Goal: Task Accomplishment & Management: Manage account settings

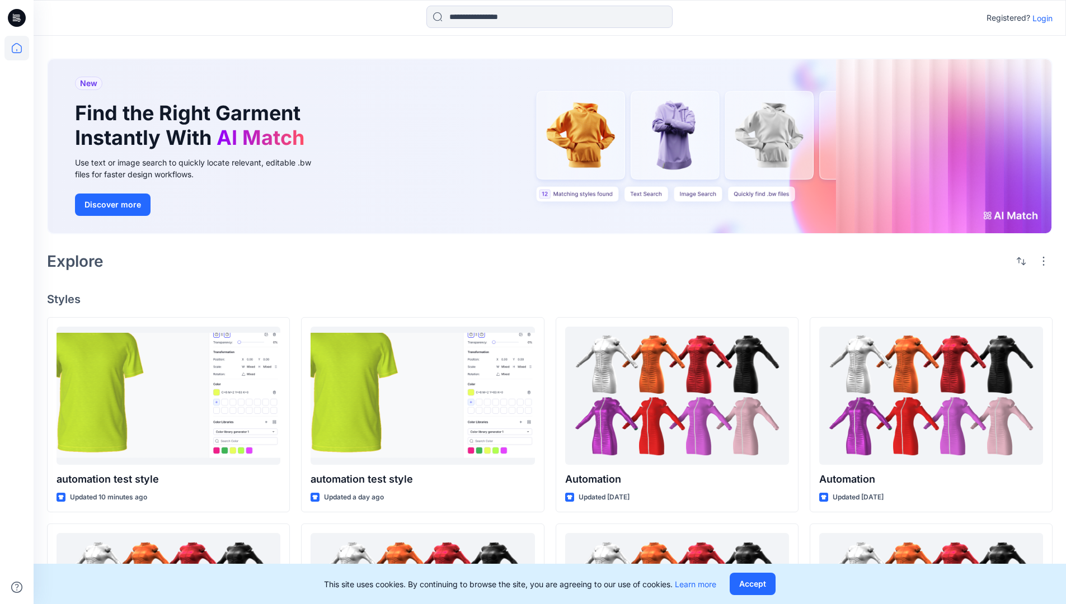
click at [1040, 18] on p "Login" at bounding box center [1043, 18] width 20 height 12
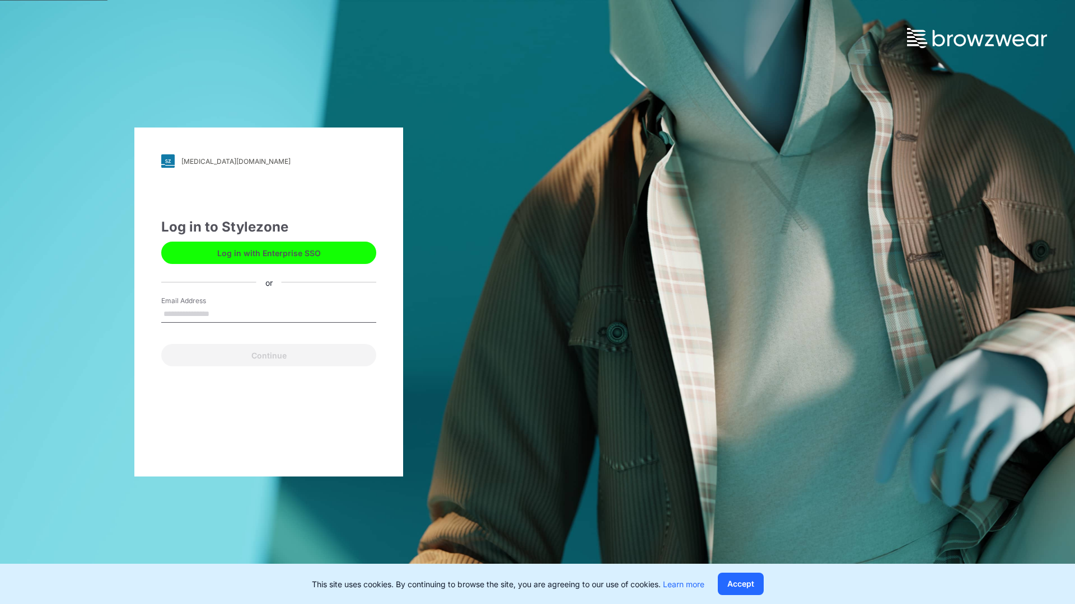
click at [221, 313] on input "Email Address" at bounding box center [268, 314] width 215 height 17
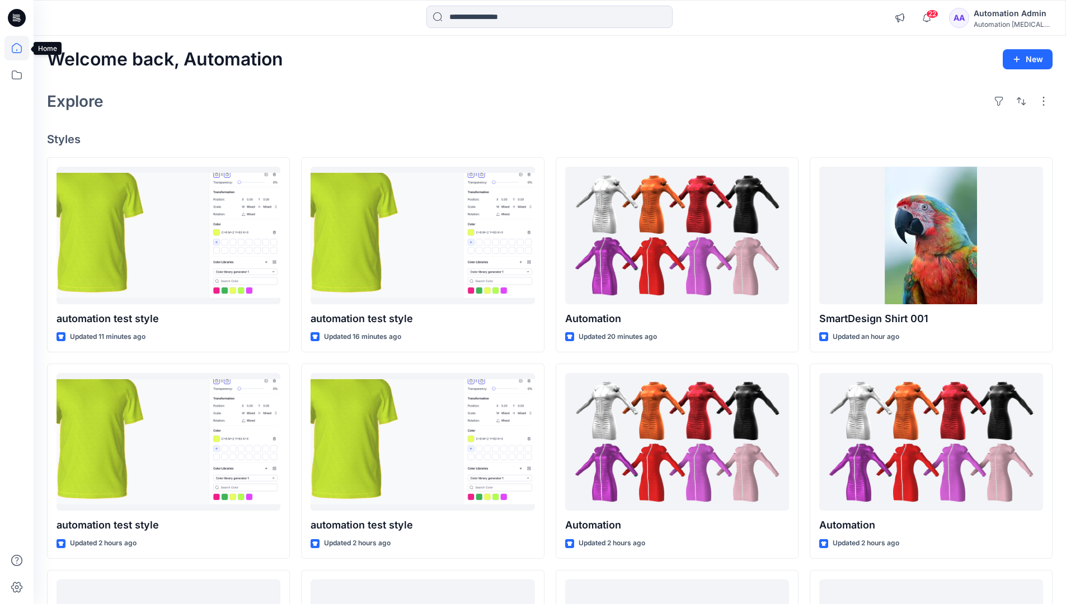
click at [21, 48] on icon at bounding box center [17, 48] width 10 height 10
click at [20, 74] on icon at bounding box center [16, 75] width 25 height 25
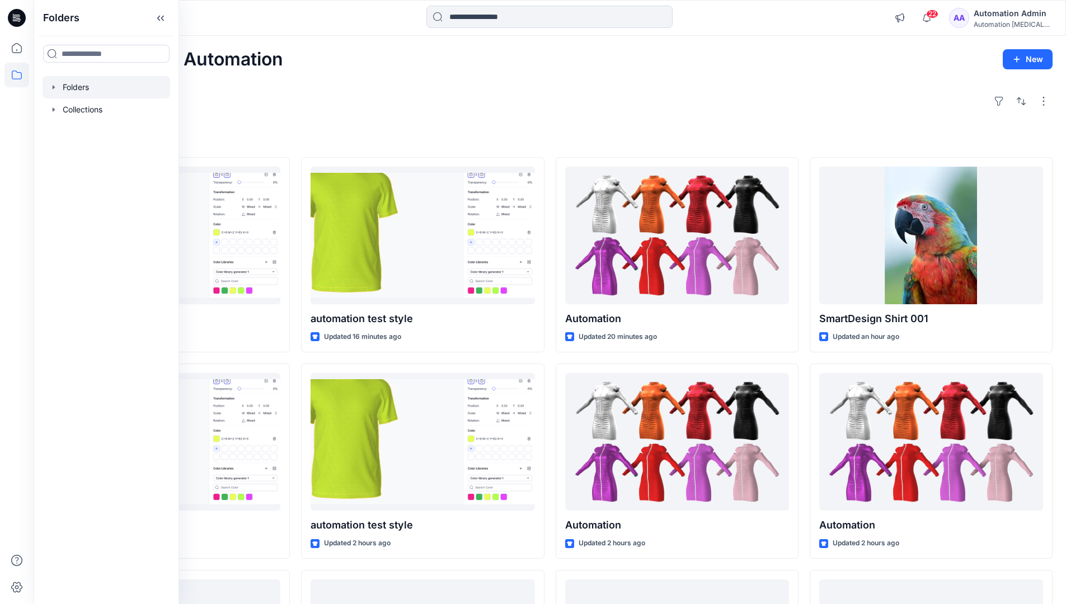
click at [81, 86] on div at bounding box center [107, 87] width 128 height 22
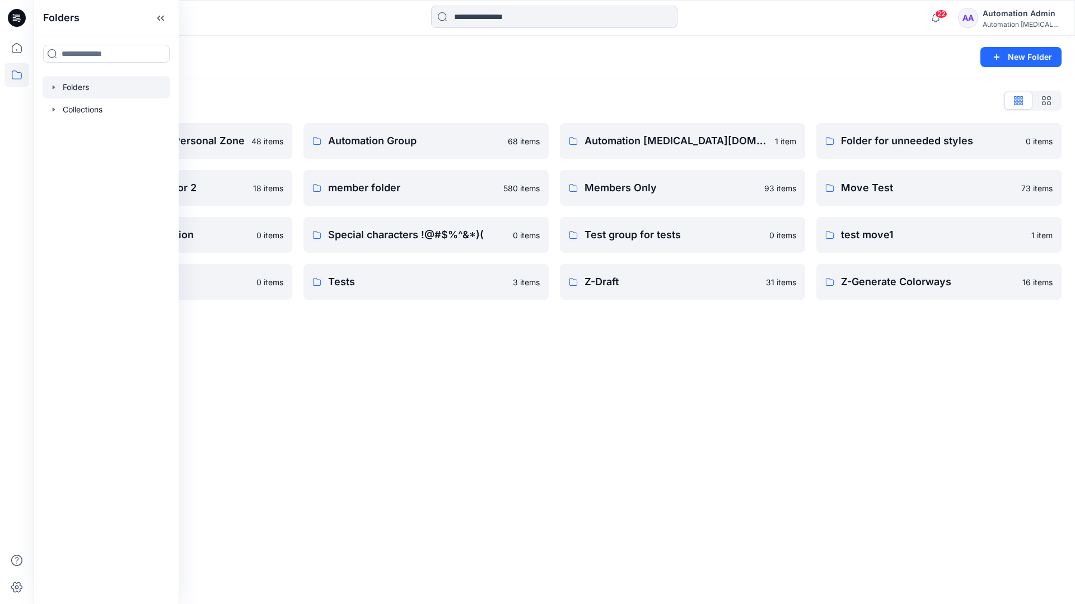
click at [466, 363] on div "Folders New Folder Folders List Automation Admin's Personal Zone 48 items Group…" at bounding box center [554, 320] width 1041 height 569
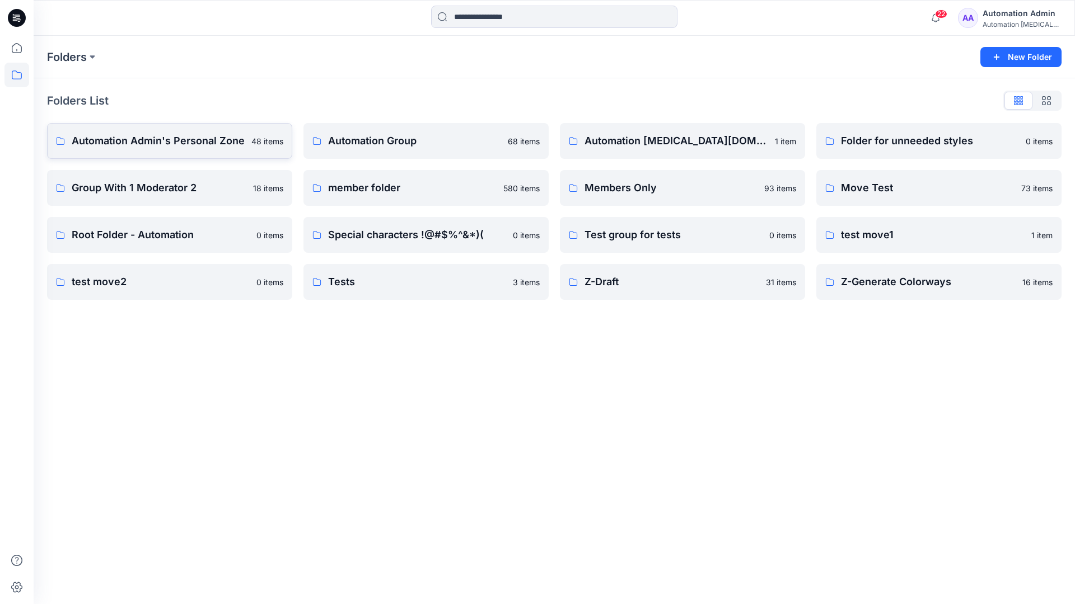
click at [190, 146] on p "Automation Admin's Personal Zone" at bounding box center [158, 141] width 173 height 16
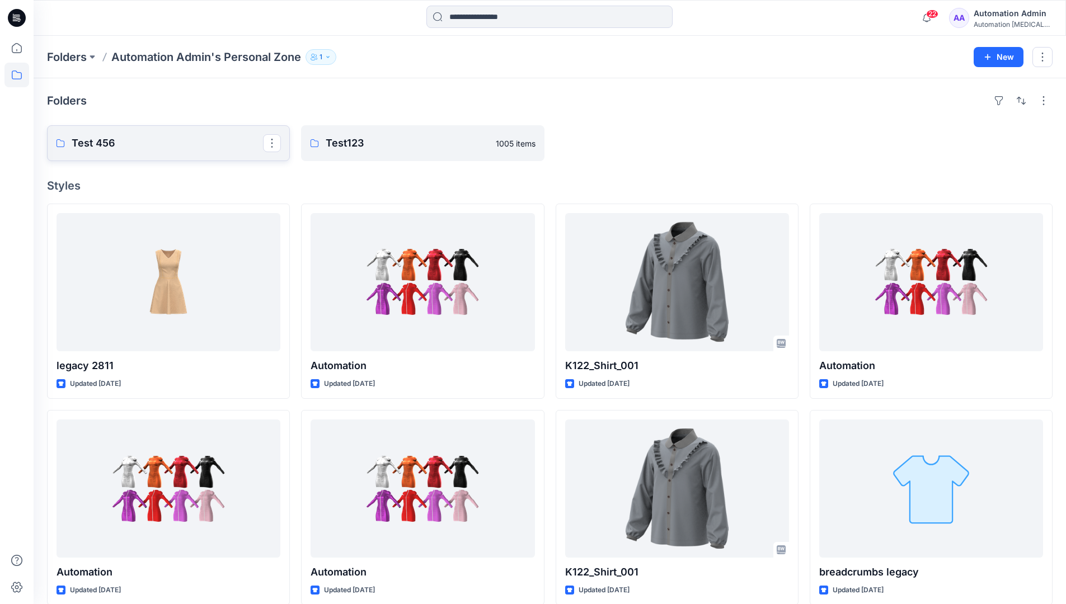
click at [162, 152] on link "Test 456" at bounding box center [168, 143] width 243 height 36
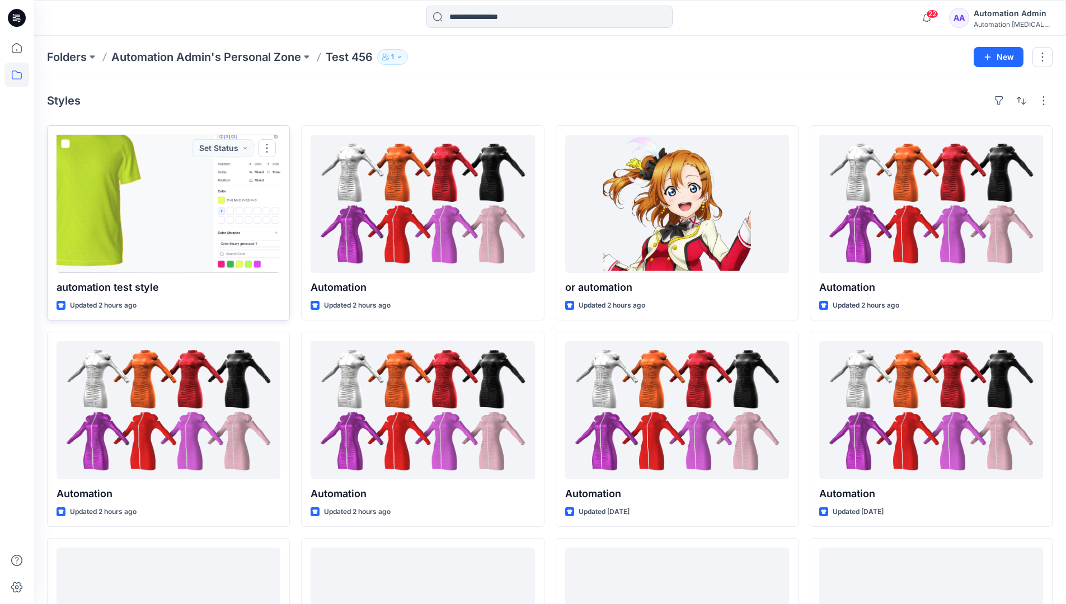
click at [66, 144] on span at bounding box center [65, 143] width 9 height 9
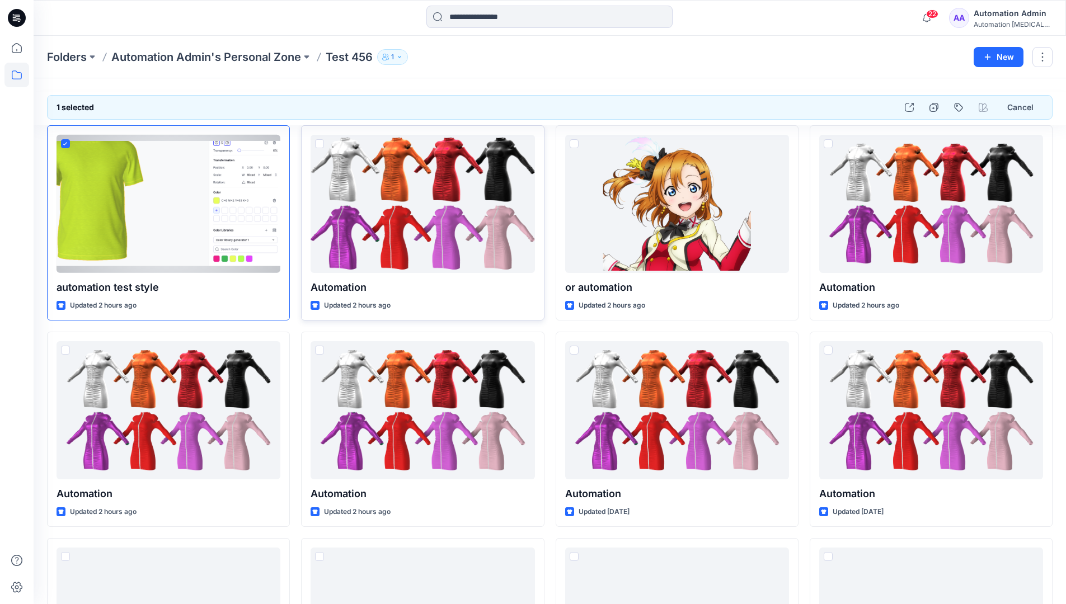
click at [320, 143] on span at bounding box center [319, 143] width 9 height 9
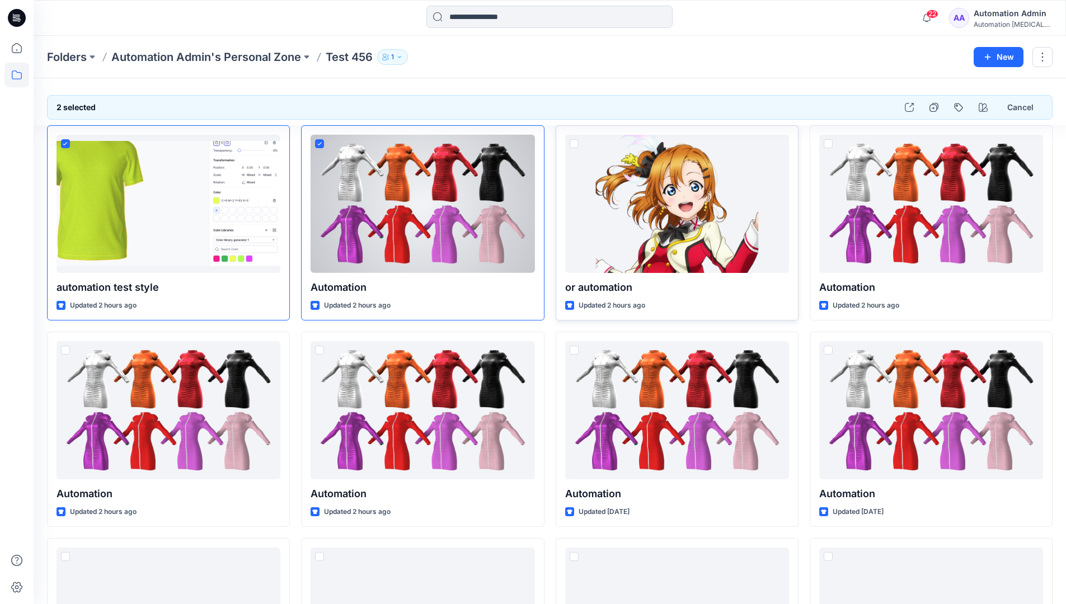
click at [574, 145] on span at bounding box center [574, 143] width 9 height 9
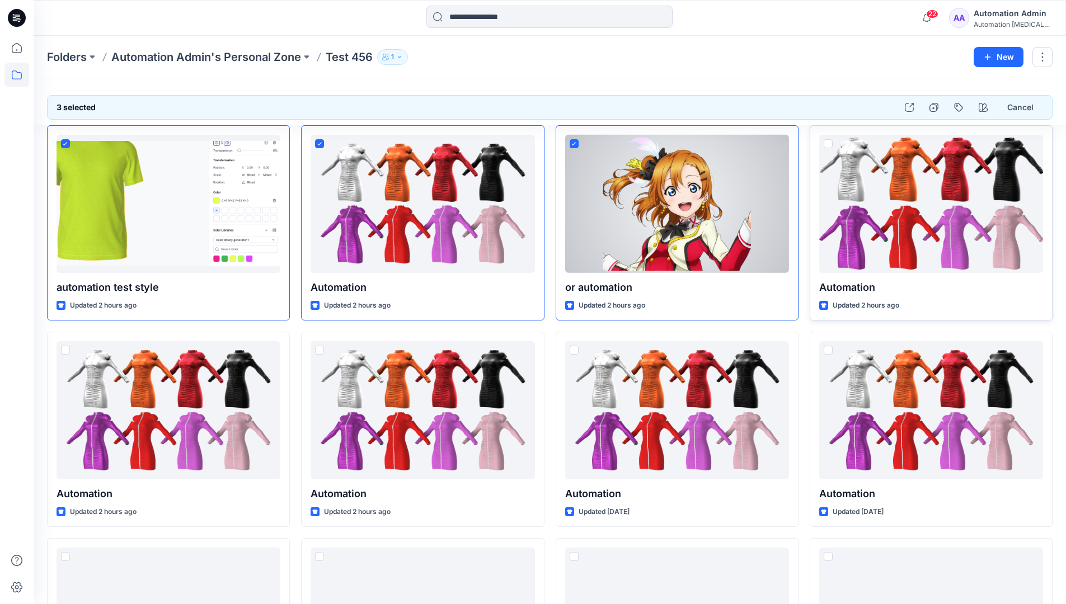
click at [831, 142] on span at bounding box center [828, 143] width 9 height 9
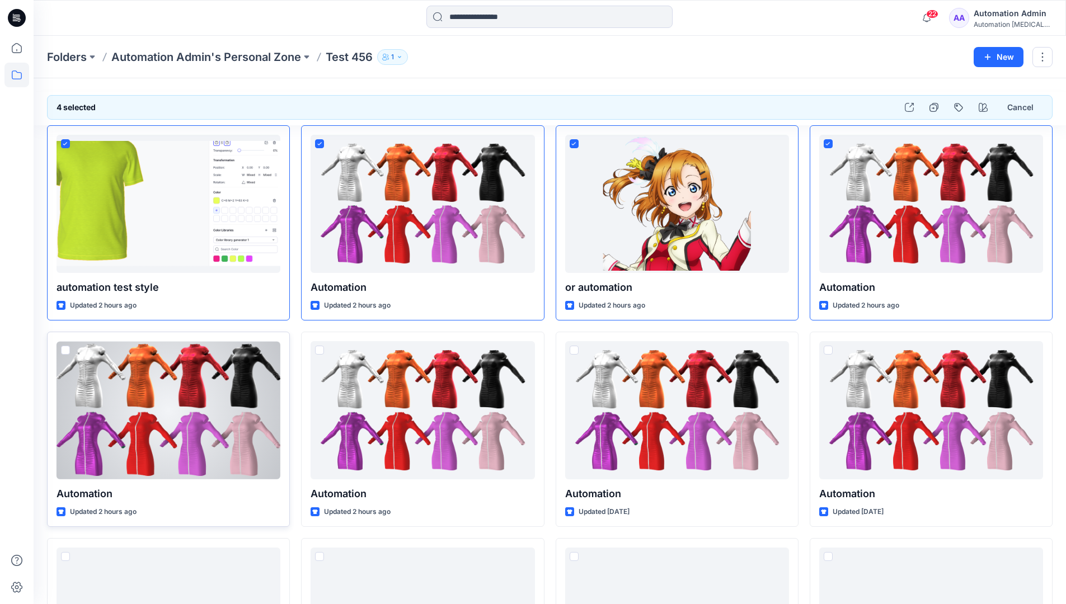
click at [67, 353] on span at bounding box center [65, 350] width 9 height 9
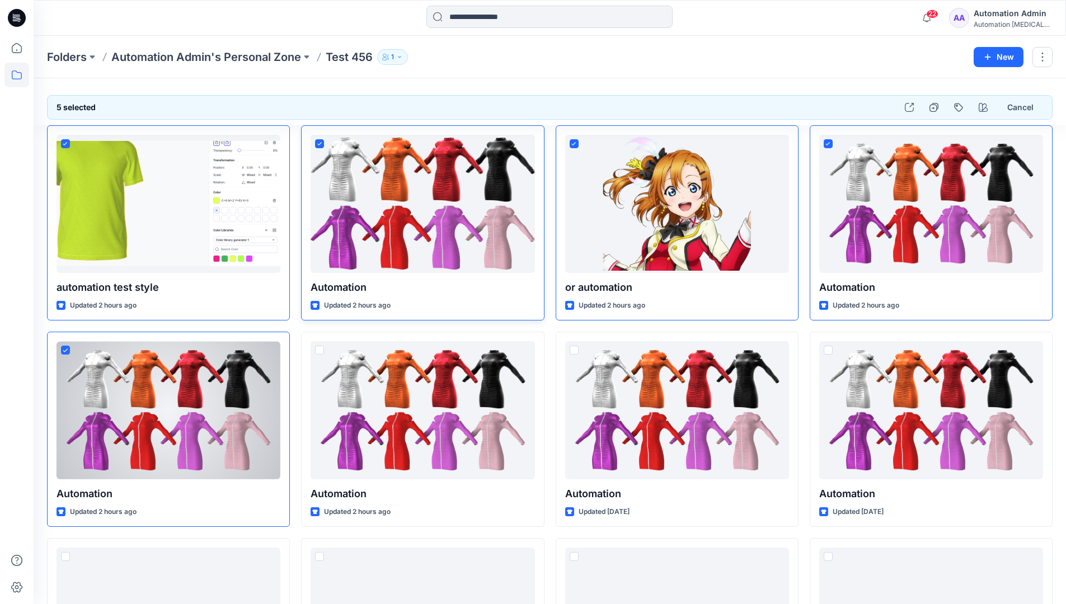
click at [321, 143] on icon at bounding box center [319, 143] width 4 height 3
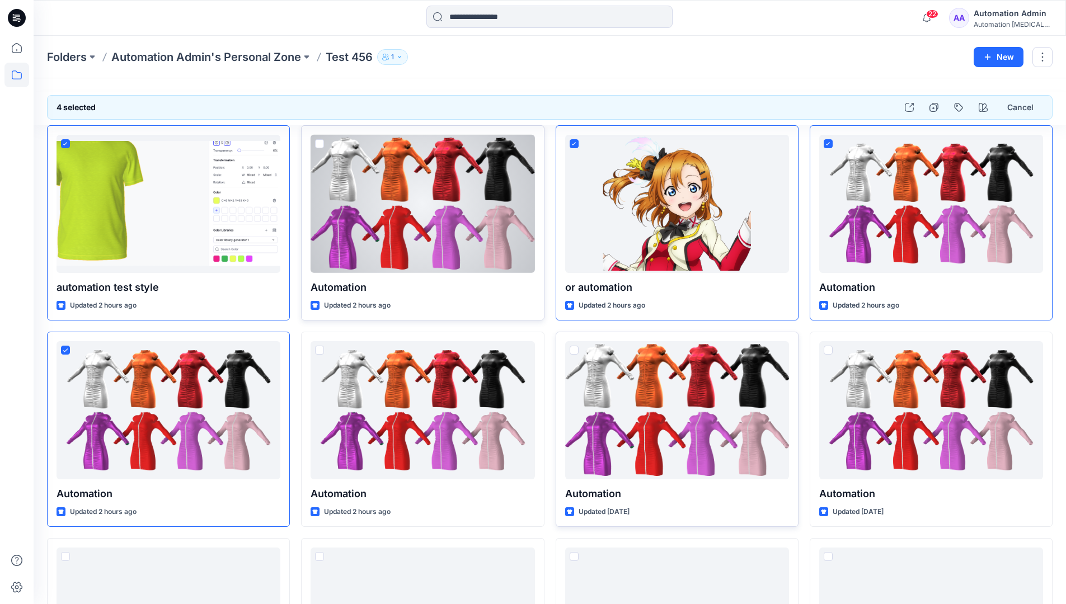
click at [575, 353] on span at bounding box center [574, 350] width 9 height 9
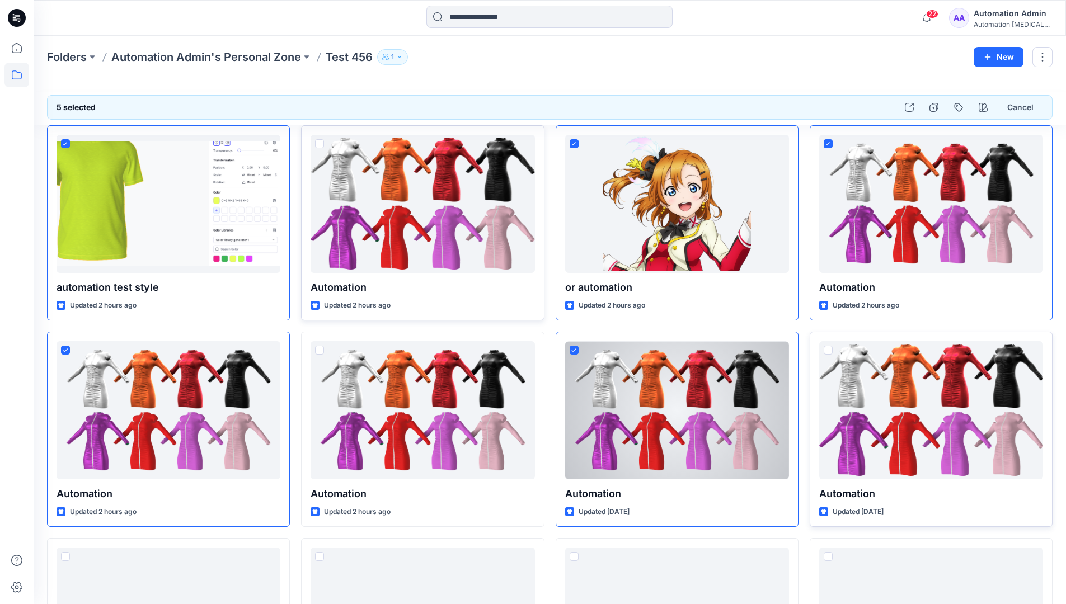
click at [830, 351] on span at bounding box center [828, 350] width 9 height 9
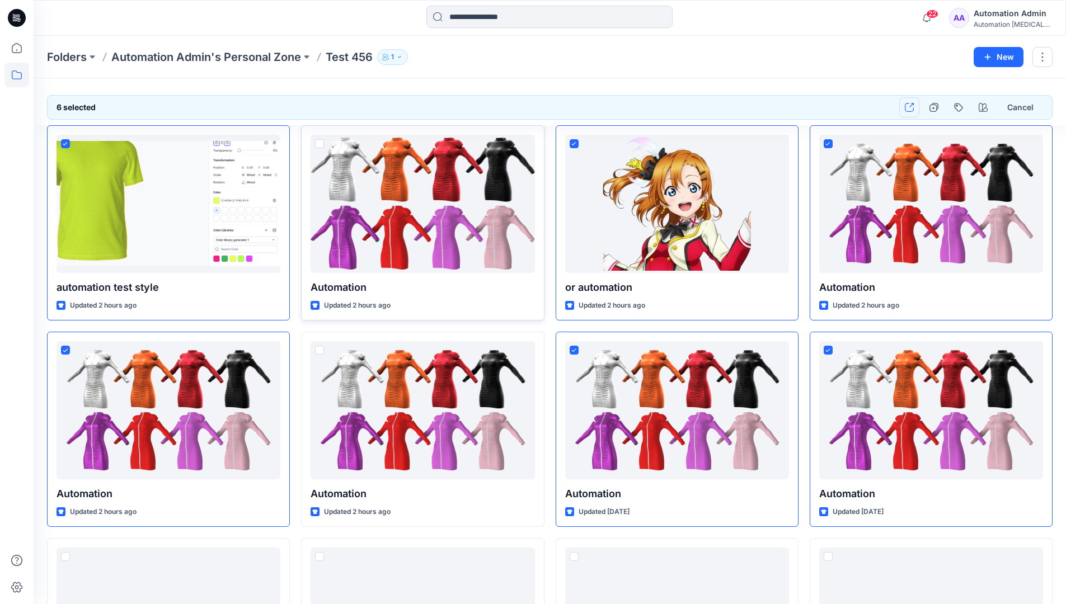
click at [912, 110] on icon "button" at bounding box center [909, 107] width 9 height 9
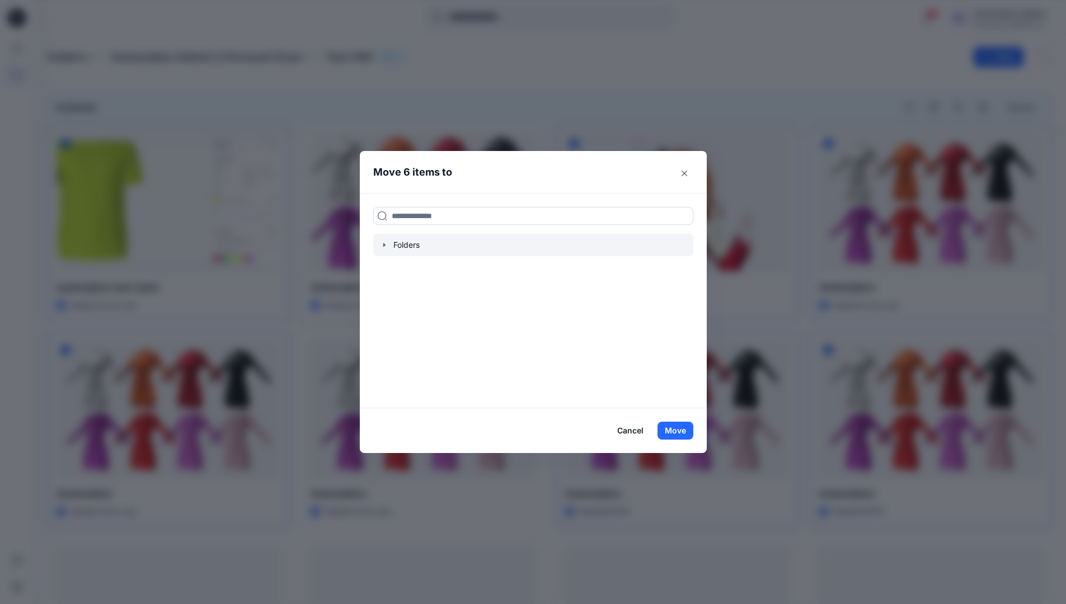
click at [388, 248] on icon "button" at bounding box center [384, 245] width 9 height 9
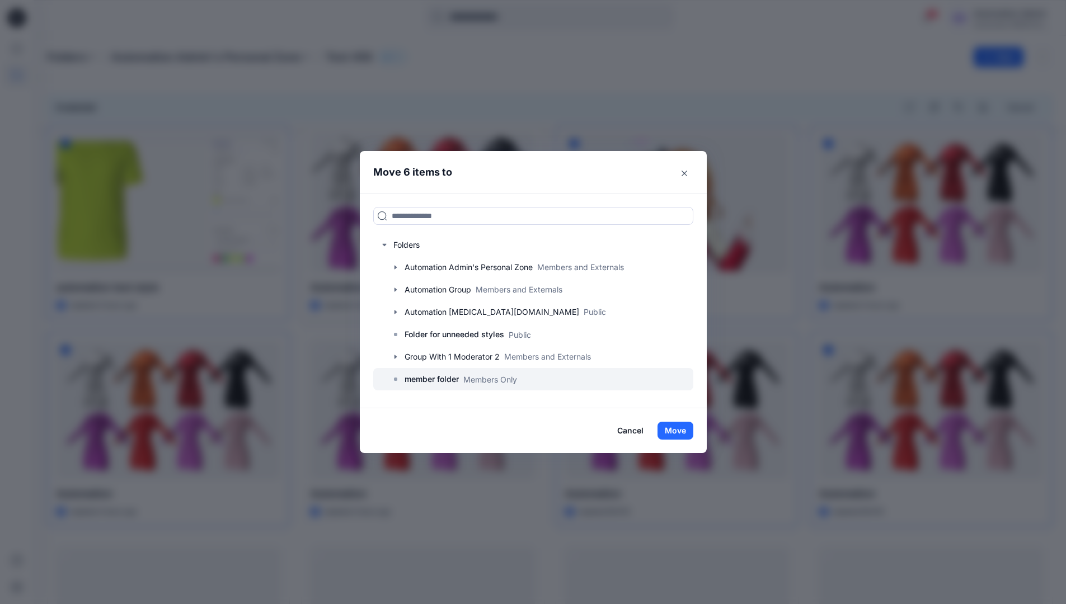
click at [439, 376] on p "member folder" at bounding box center [432, 379] width 54 height 13
click at [675, 428] on button "Move" at bounding box center [676, 431] width 36 height 18
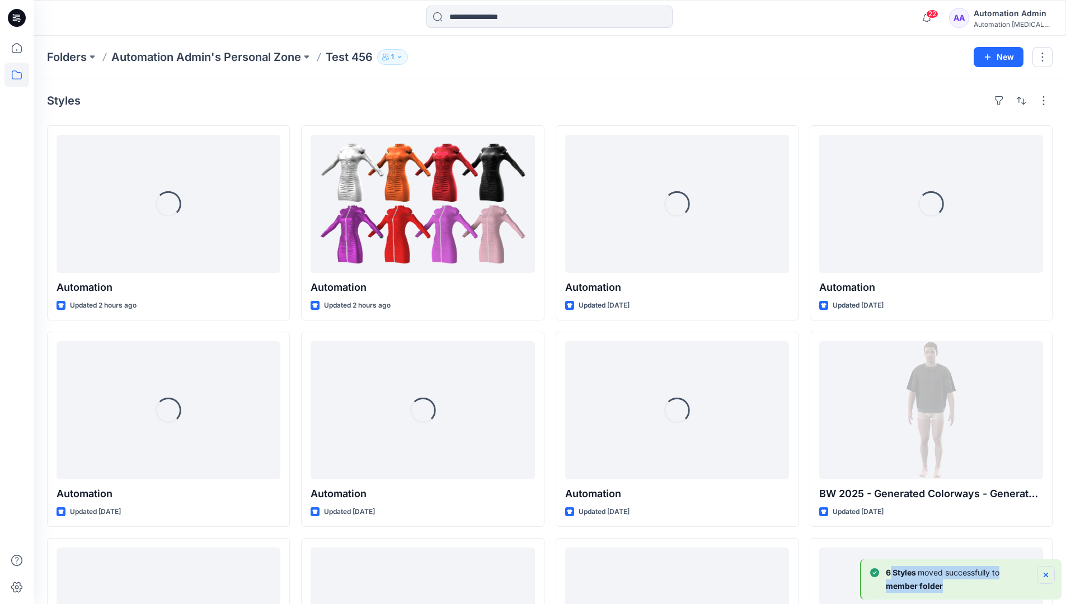
drag, startPoint x: 675, startPoint y: 428, endPoint x: 1045, endPoint y: 574, distance: 397.7
click at [1045, 574] on div "6 Styles moved successfully to member folder" at bounding box center [962, 579] width 185 height 27
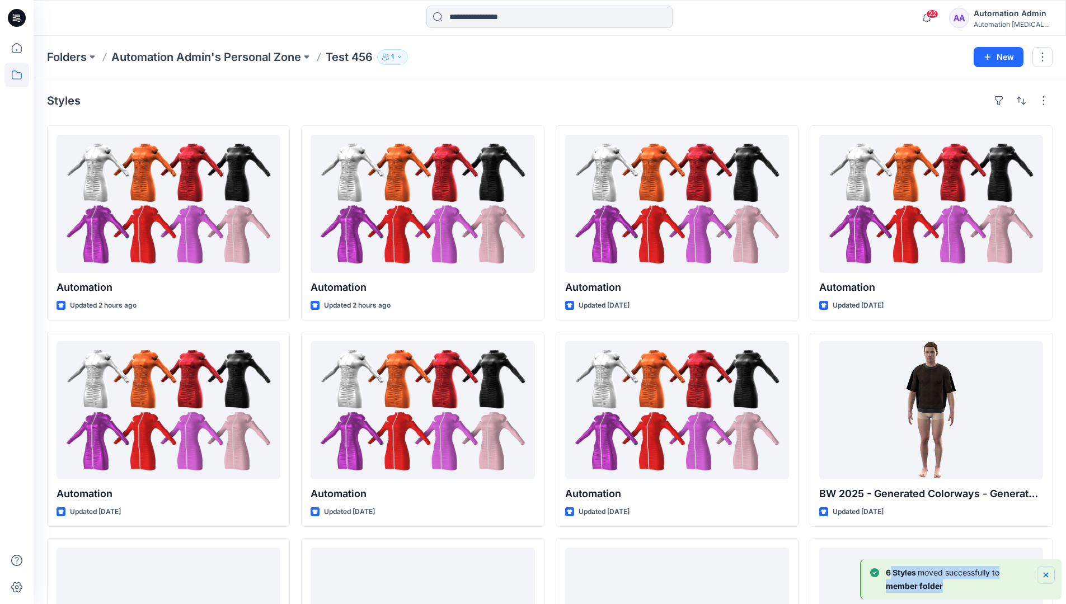
click at [1045, 574] on icon "Notifications-bottom-right" at bounding box center [1046, 575] width 4 height 4
click at [68, 57] on p "Folders" at bounding box center [67, 57] width 40 height 16
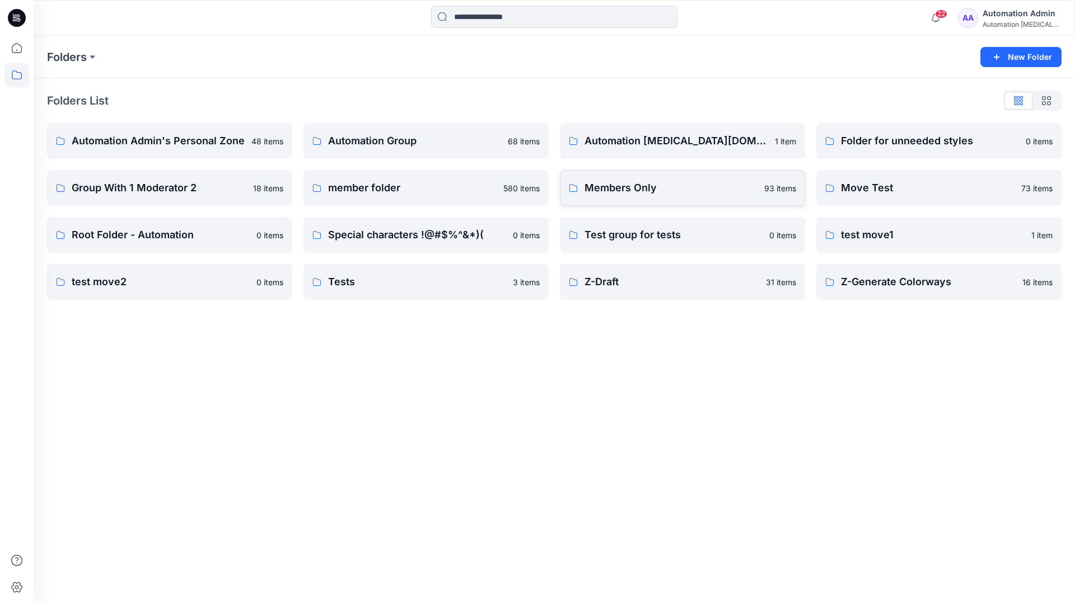
click at [619, 192] on p "Members Only" at bounding box center [670, 188] width 173 height 16
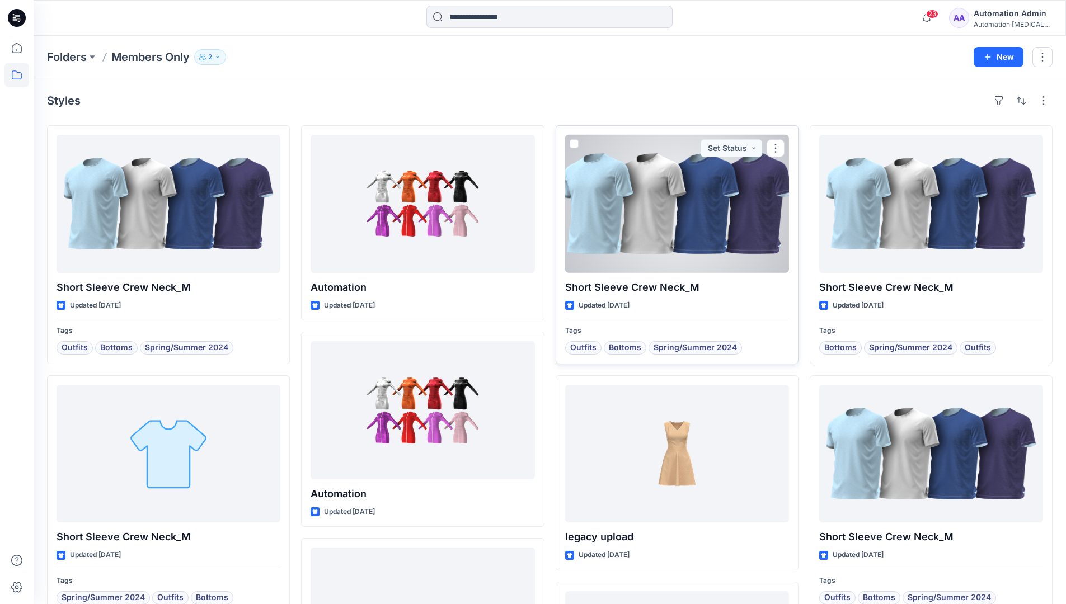
click at [573, 147] on span at bounding box center [574, 143] width 9 height 9
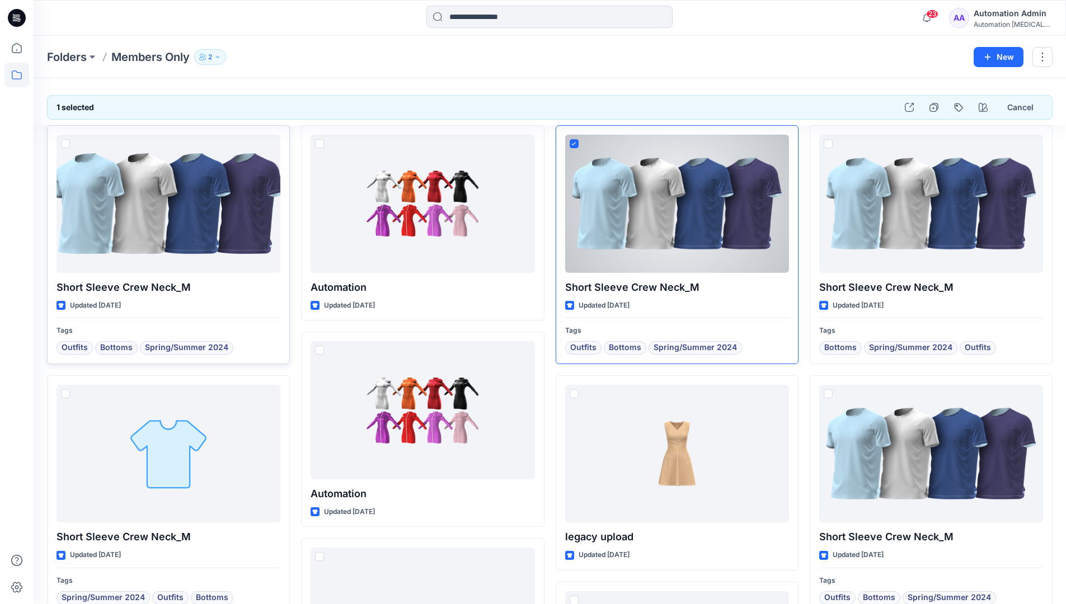
click at [68, 148] on span at bounding box center [65, 143] width 9 height 9
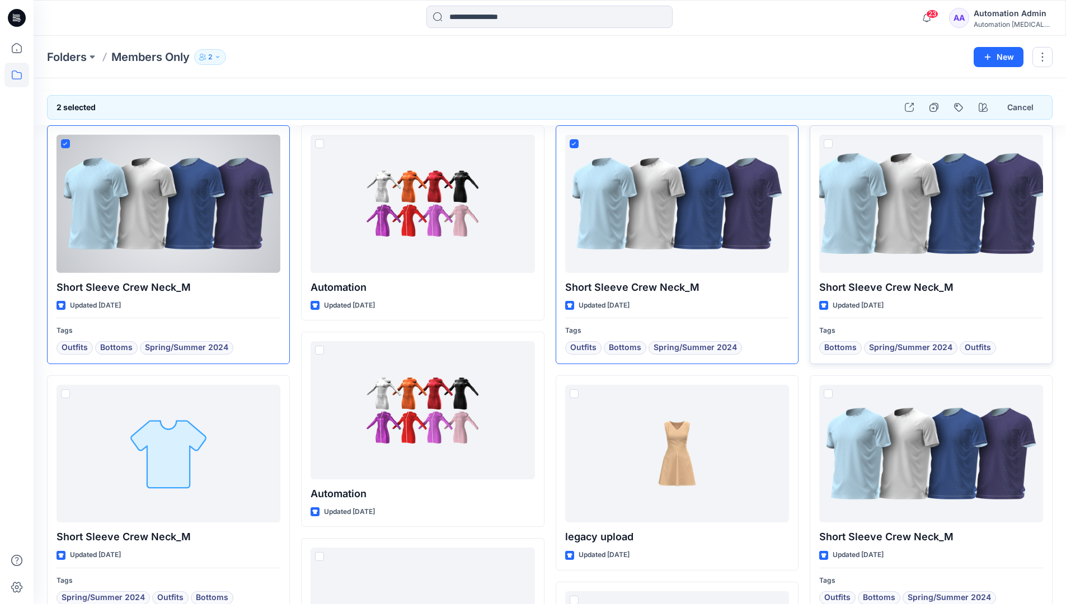
click at [827, 144] on span at bounding box center [828, 143] width 9 height 9
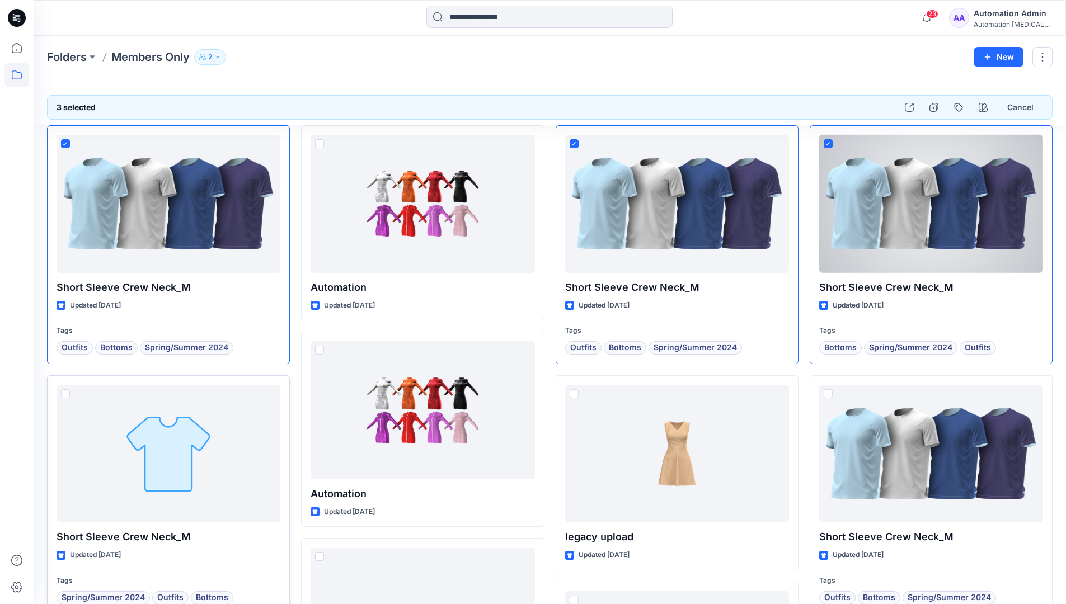
click at [64, 392] on span at bounding box center [65, 394] width 9 height 9
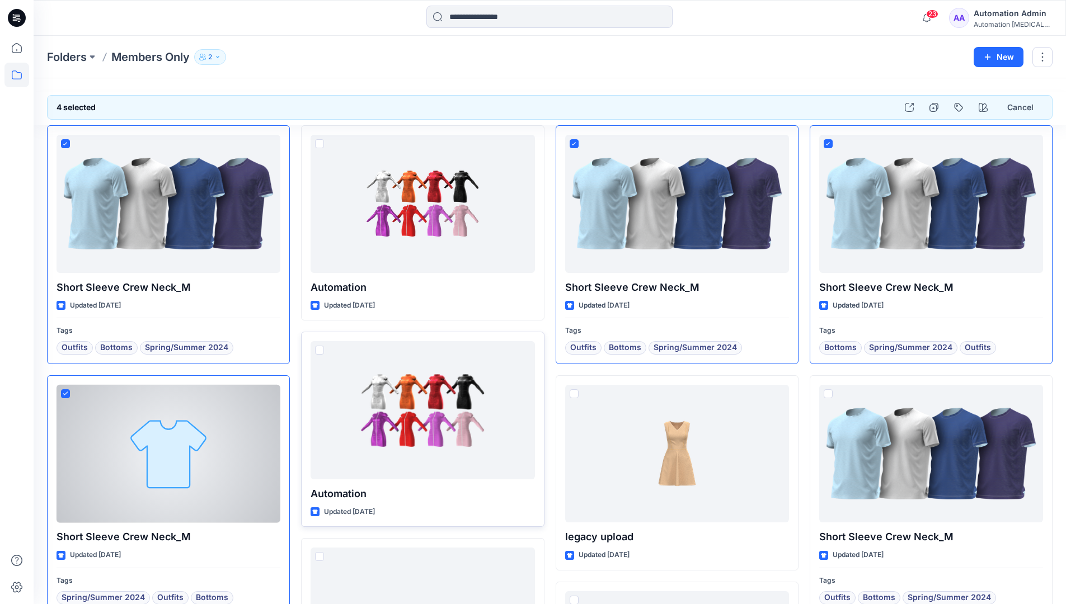
click at [320, 350] on span at bounding box center [319, 350] width 9 height 9
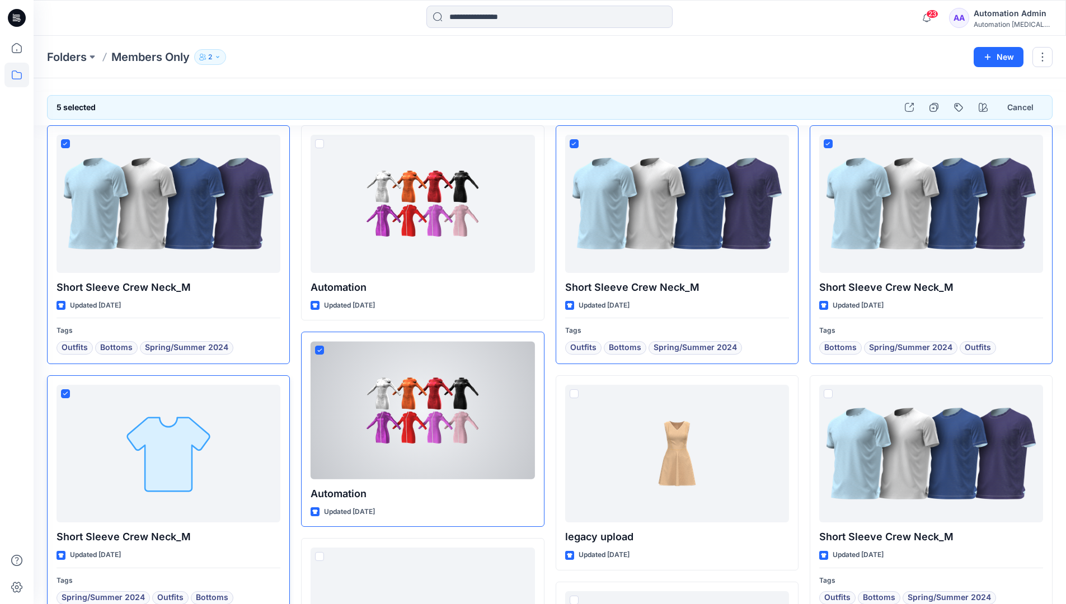
click at [66, 394] on icon at bounding box center [65, 394] width 5 height 4
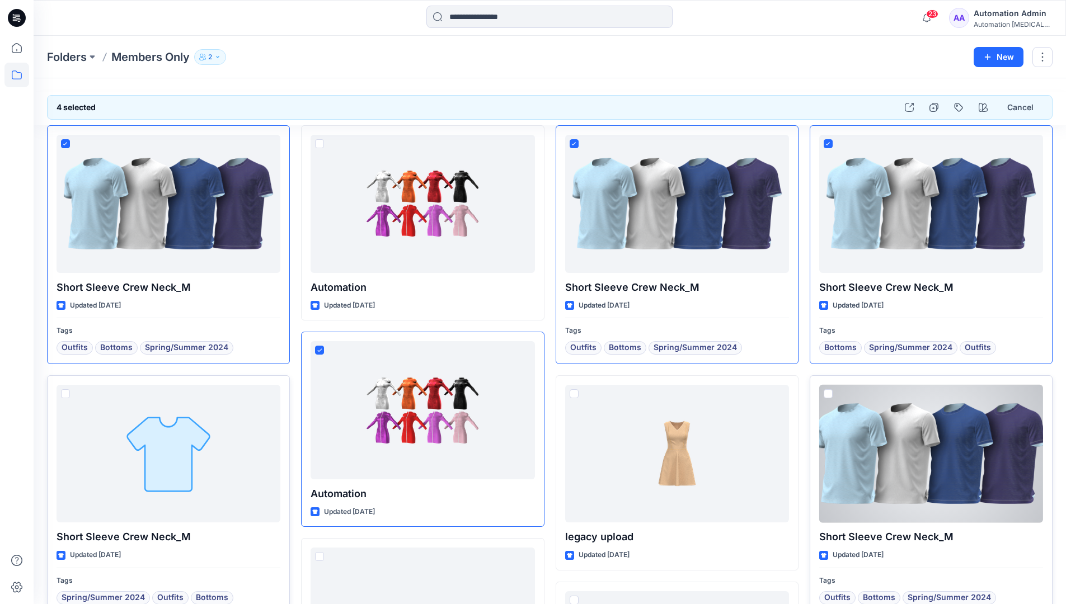
click at [829, 393] on span at bounding box center [828, 394] width 9 height 9
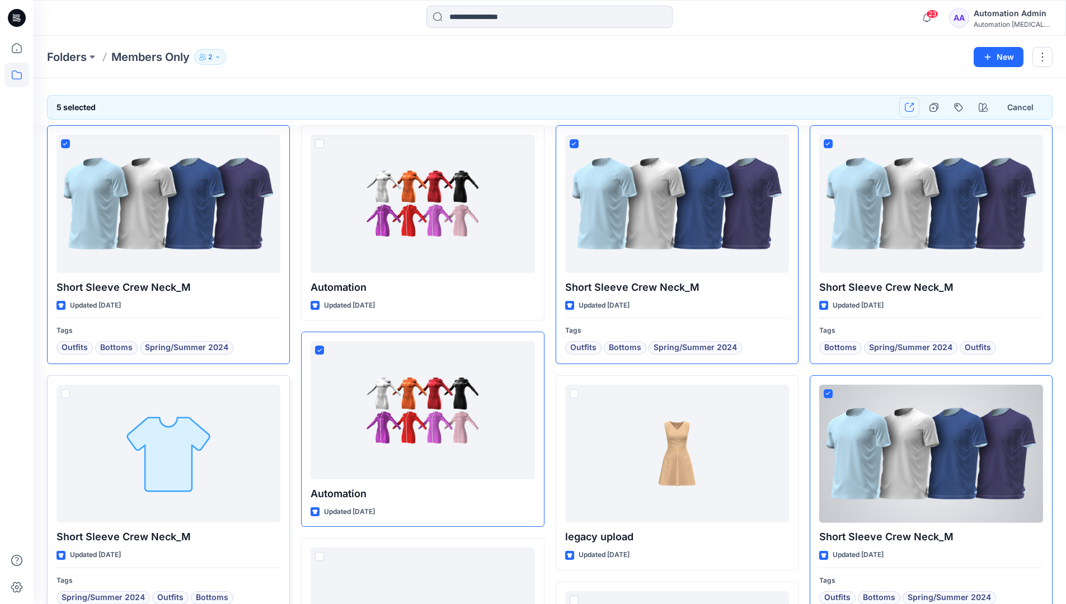
click at [907, 106] on icon "button" at bounding box center [909, 107] width 9 height 9
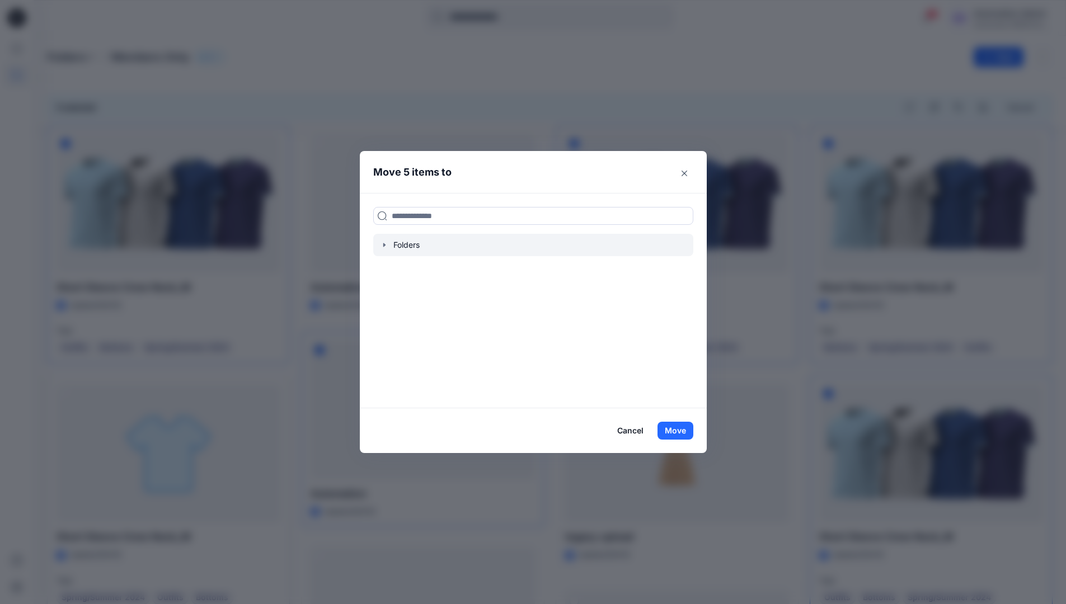
click at [385, 245] on icon "button" at bounding box center [384, 245] width 2 height 4
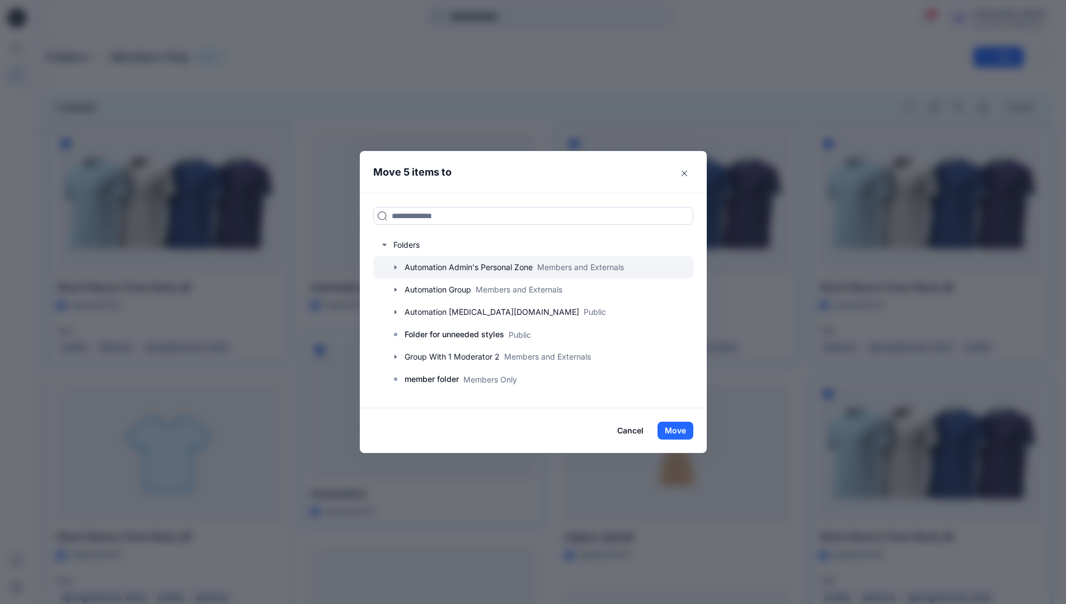
click at [396, 268] on icon "button" at bounding box center [395, 267] width 2 height 4
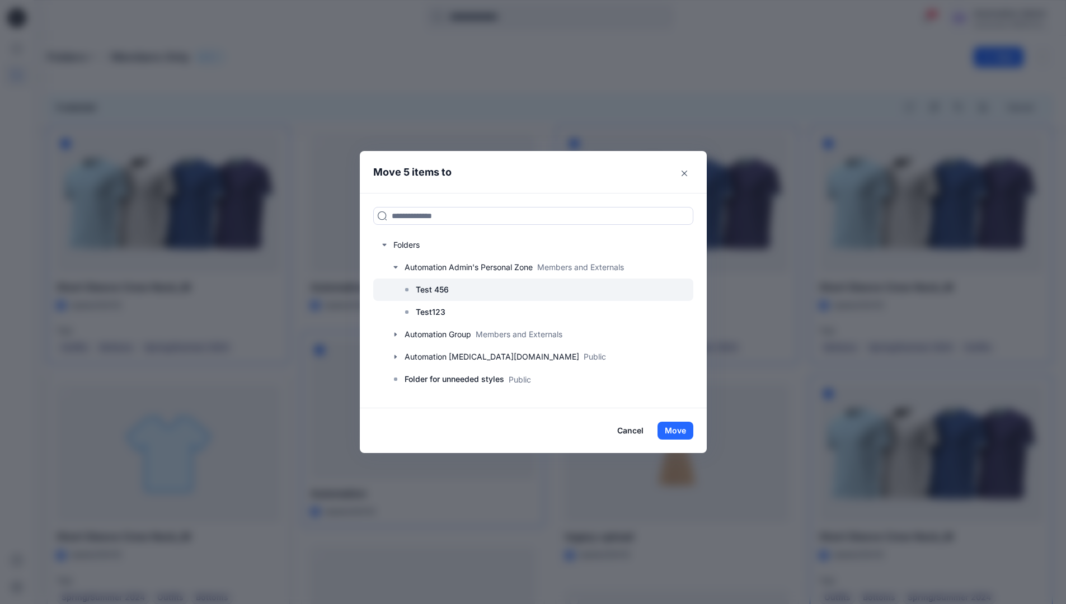
click at [438, 292] on p "Test 456" at bounding box center [432, 289] width 33 height 13
click at [675, 433] on button "Move" at bounding box center [676, 431] width 36 height 18
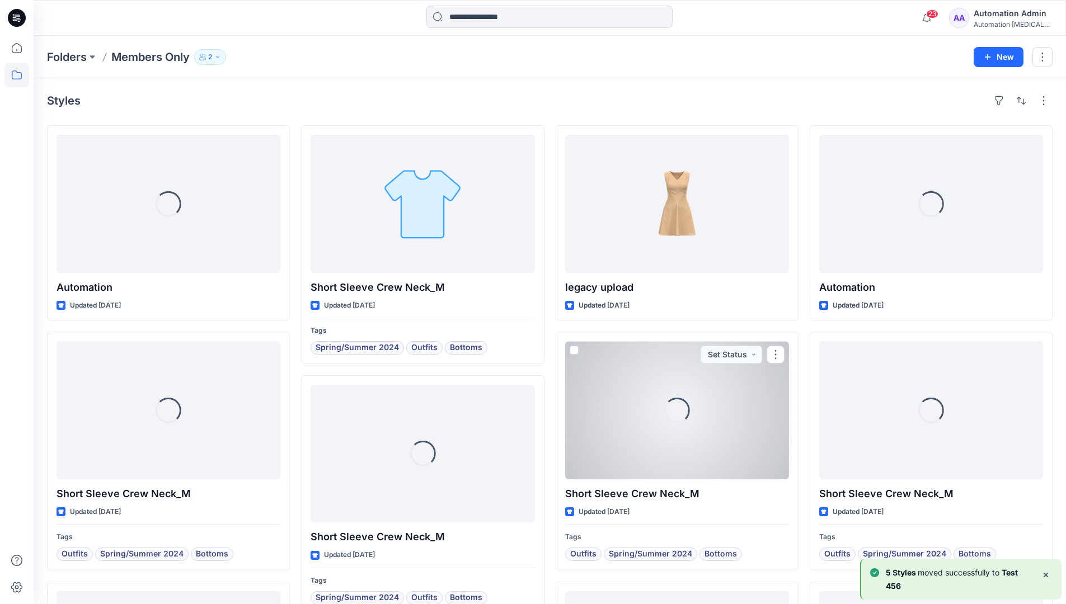
click at [912, 574] on b "5 Styles" at bounding box center [902, 573] width 32 height 10
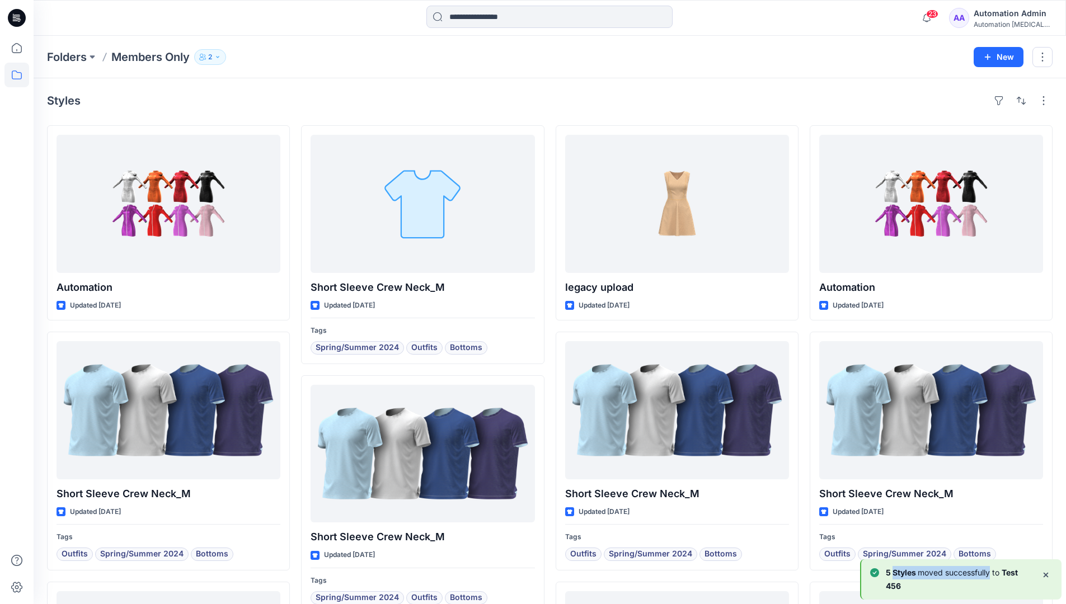
drag, startPoint x: 912, startPoint y: 574, endPoint x: 990, endPoint y: 576, distance: 77.3
click at [990, 576] on p "5 Styles moved successfully to Test 456" at bounding box center [959, 579] width 147 height 27
click at [1000, 19] on div "Automation Admin" at bounding box center [1013, 13] width 78 height 13
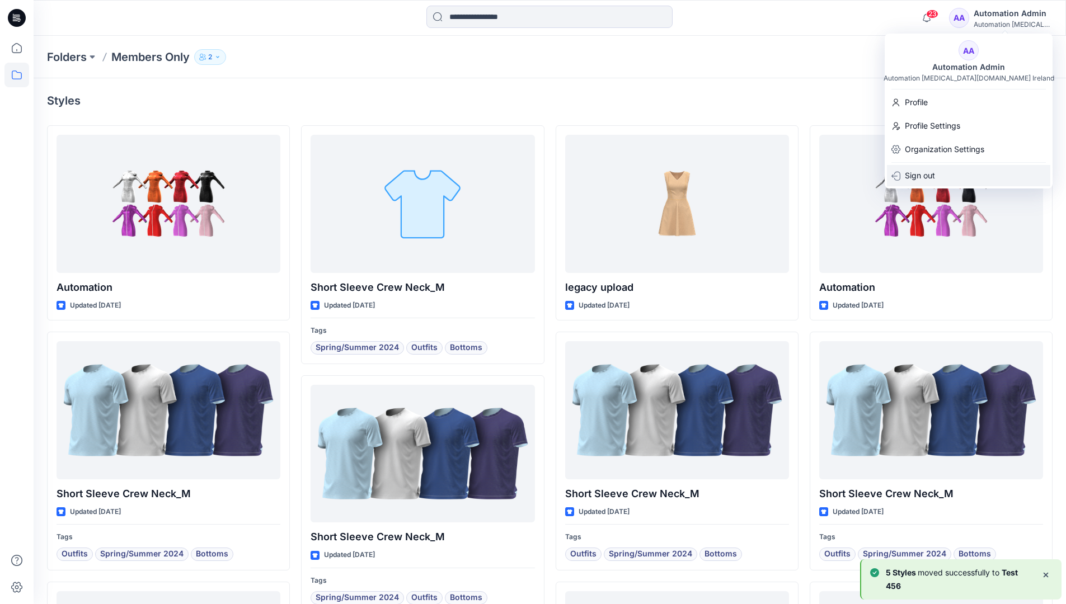
click at [933, 174] on p "Sign out" at bounding box center [920, 175] width 30 height 21
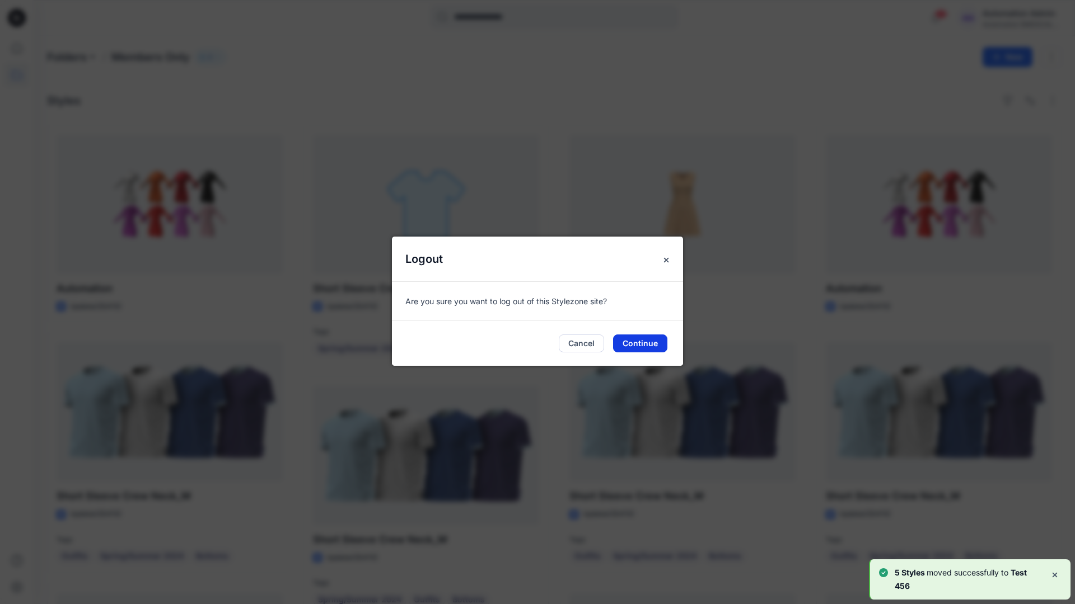
click at [652, 348] on button "Continue" at bounding box center [640, 344] width 54 height 18
